Goal: Task Accomplishment & Management: Use online tool/utility

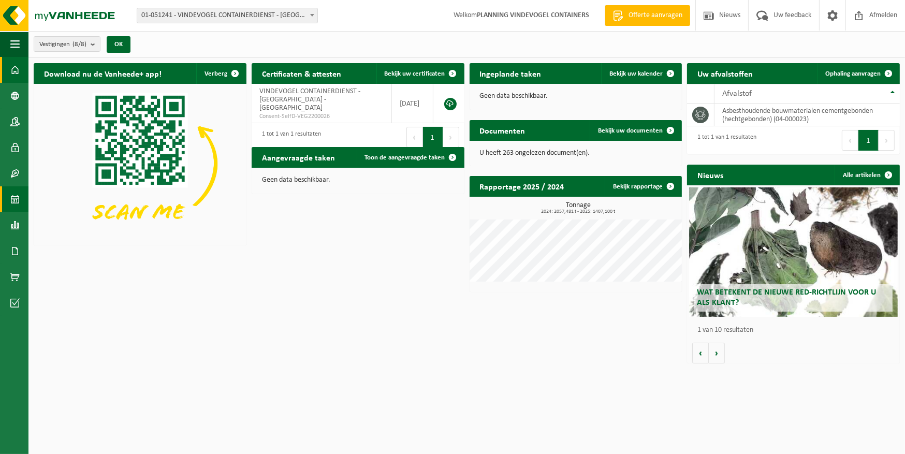
click at [10, 200] on span at bounding box center [14, 199] width 9 height 26
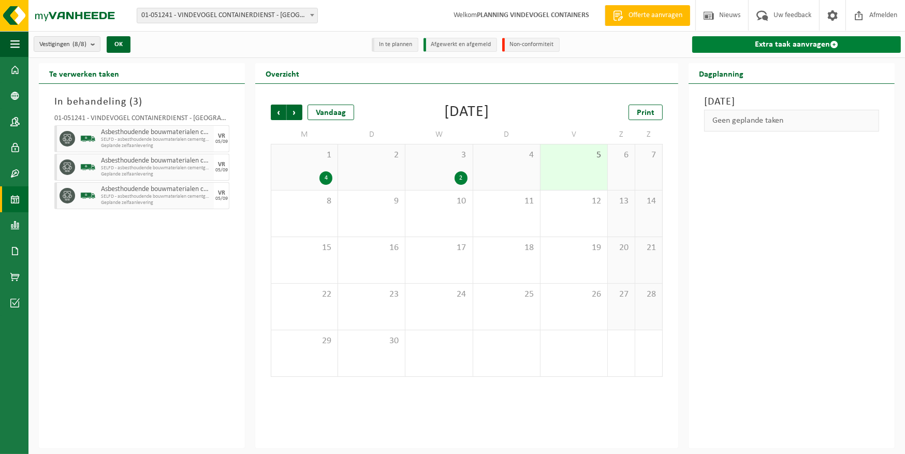
click at [769, 48] on link "Extra taak aanvragen" at bounding box center [796, 44] width 209 height 17
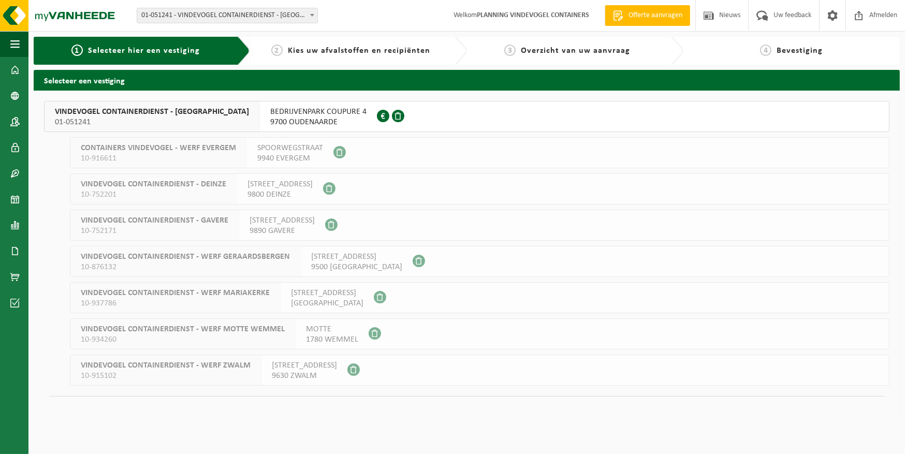
click at [260, 116] on div "BEDRIJVENPARK COUPURE 4 9700 OUDENAARDE 0892.266.079" at bounding box center [318, 116] width 117 height 30
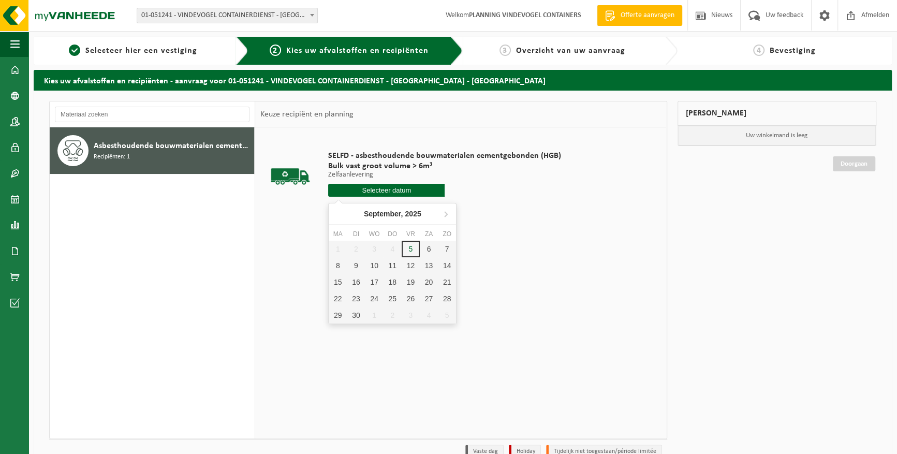
click at [389, 191] on input "text" at bounding box center [386, 190] width 116 height 13
click at [341, 263] on div "8" at bounding box center [338, 265] width 18 height 17
type input "Van 2025-09-08"
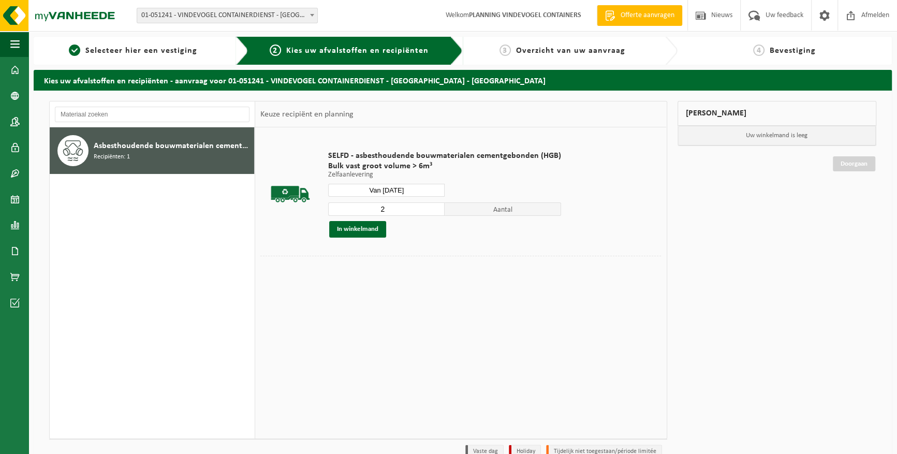
click at [433, 206] on input "2" at bounding box center [386, 208] width 116 height 13
click at [433, 206] on input "3" at bounding box center [386, 208] width 116 height 13
type input "4"
click at [433, 206] on input "4" at bounding box center [386, 208] width 116 height 13
click at [361, 230] on button "In winkelmand" at bounding box center [357, 229] width 57 height 17
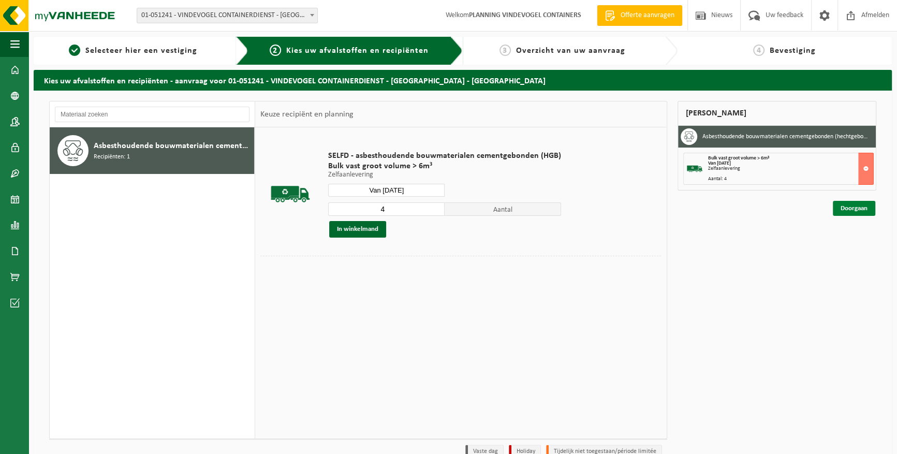
click at [845, 211] on link "Doorgaan" at bounding box center [854, 208] width 42 height 15
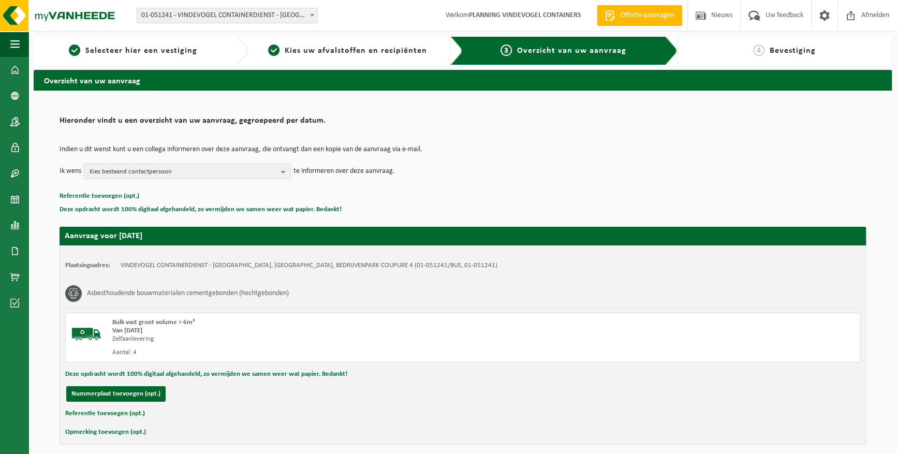
scroll to position [42, 0]
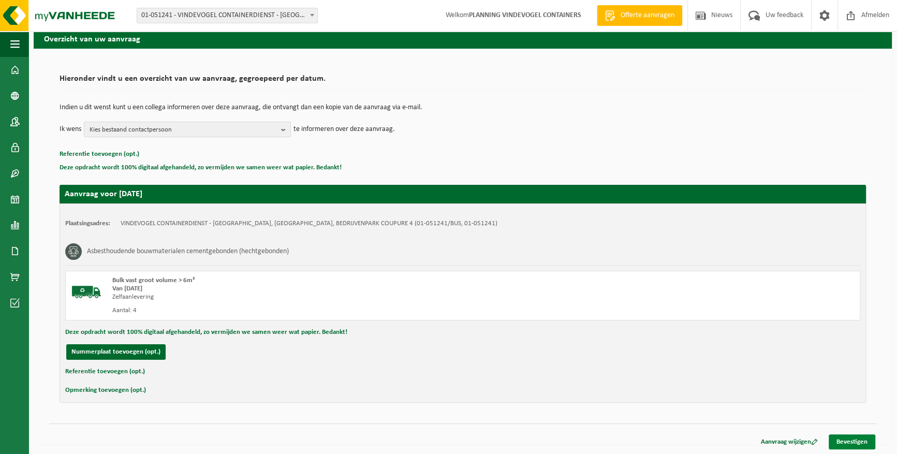
click at [856, 434] on link "Bevestigen" at bounding box center [852, 441] width 47 height 15
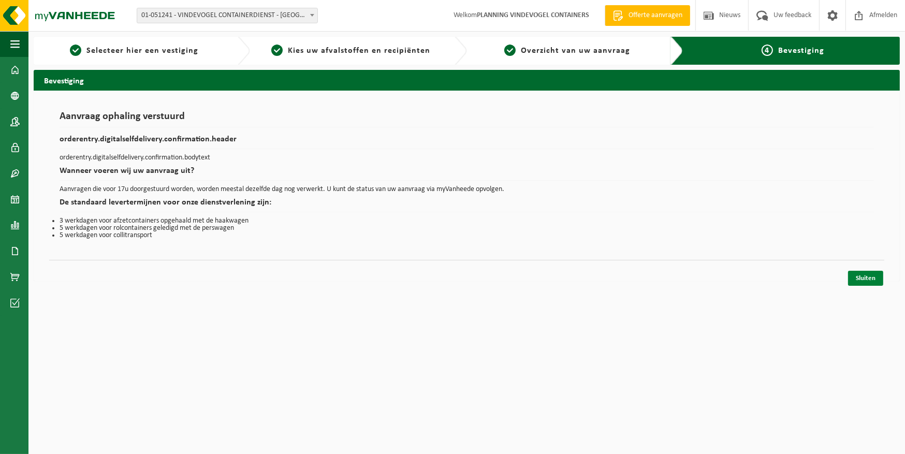
click at [859, 275] on link "Sluiten" at bounding box center [865, 278] width 35 height 15
